Goal: Task Accomplishment & Management: Complete application form

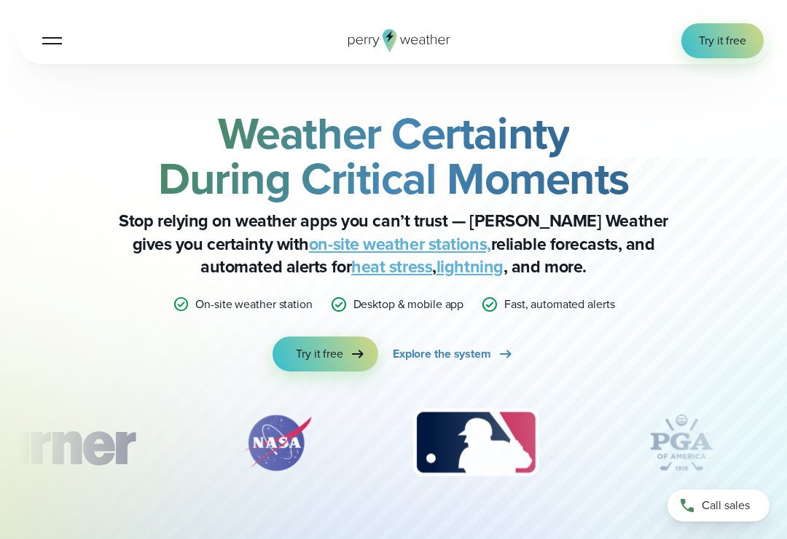
click at [51, 40] on div at bounding box center [52, 40] width 20 height 1
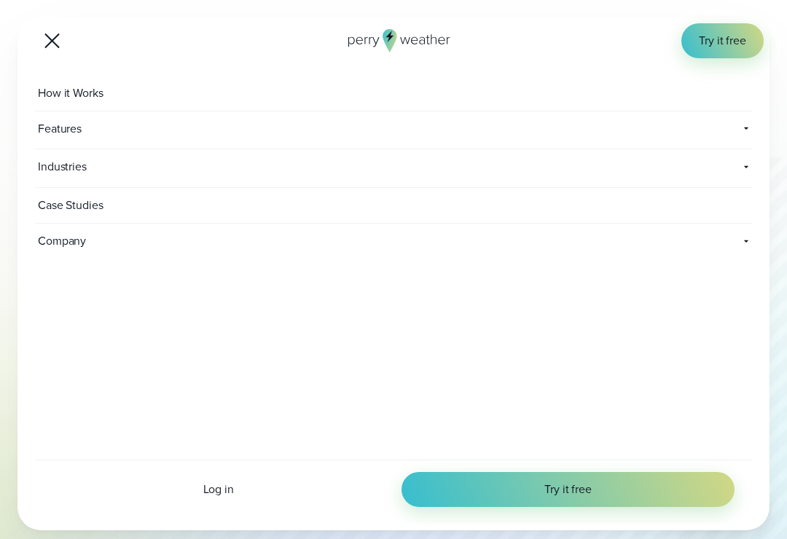
click at [59, 31] on button "Open Menu" at bounding box center [52, 40] width 34 height 34
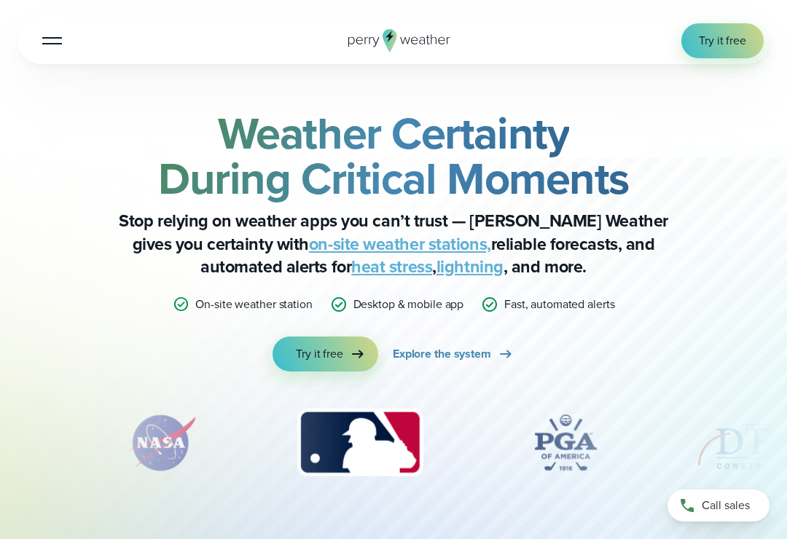
click at [378, 46] on icon at bounding box center [399, 40] width 102 height 23
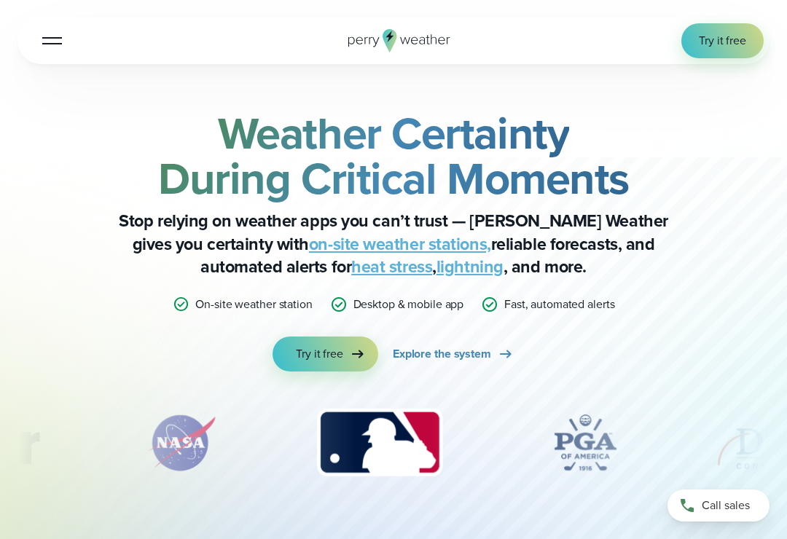
click at [747, 49] on link "Try it free" at bounding box center [722, 40] width 82 height 35
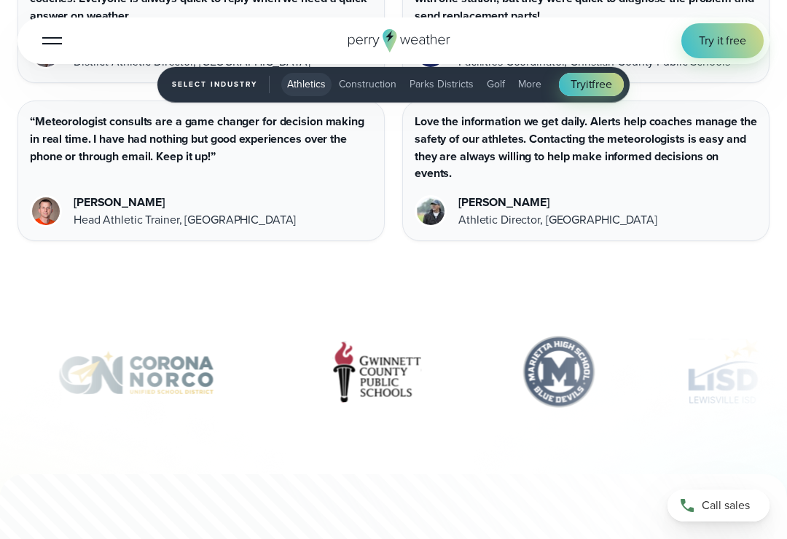
scroll to position [3969, 0]
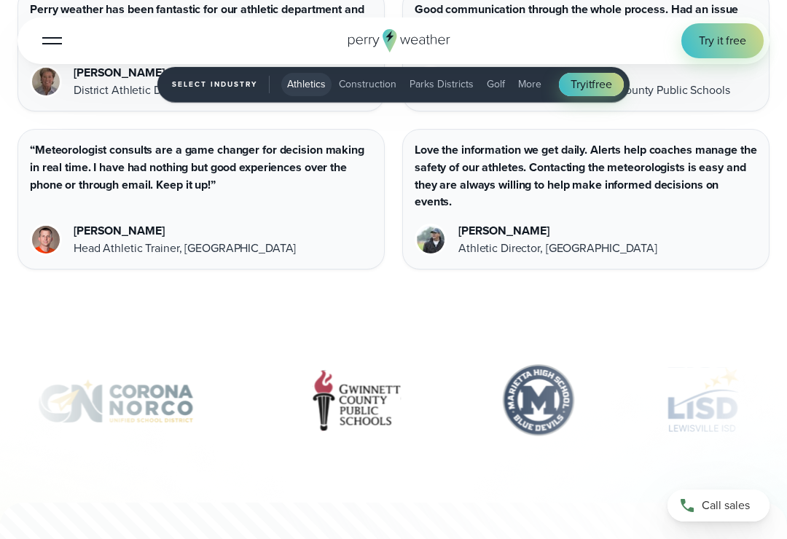
click at [310, 89] on span "Athletics" at bounding box center [306, 84] width 39 height 15
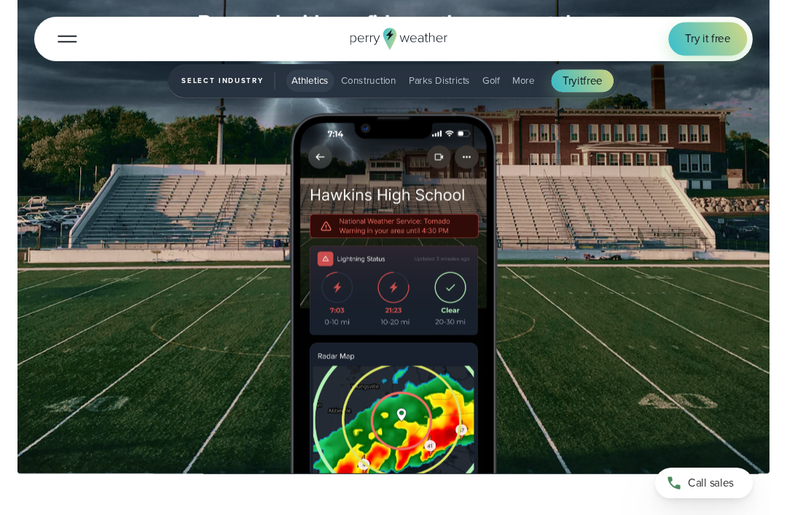
scroll to position [1488, 0]
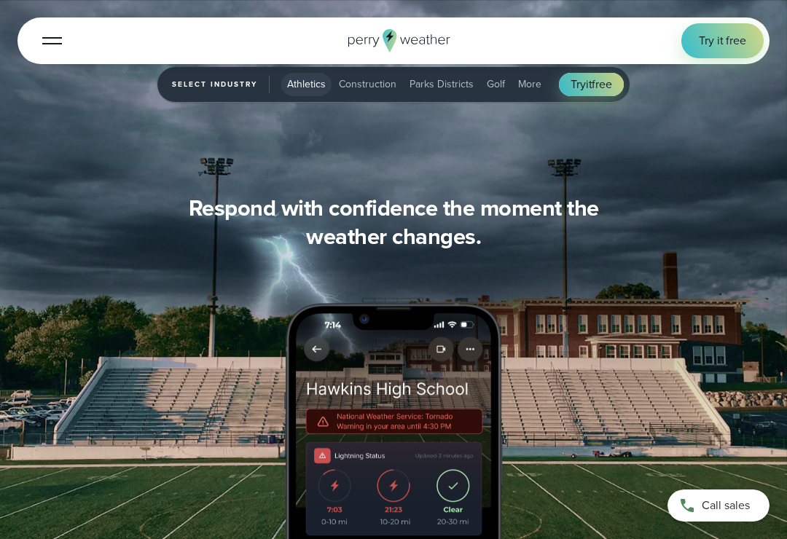
click at [43, 47] on button "Open Menu" at bounding box center [52, 40] width 34 height 34
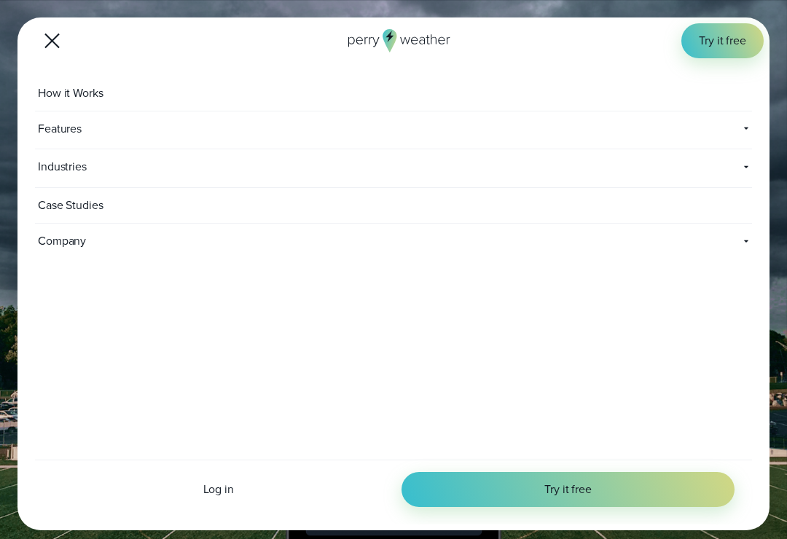
click at [213, 484] on span "Log in" at bounding box center [218, 489] width 31 height 17
